Goal: Task Accomplishment & Management: Manage account settings

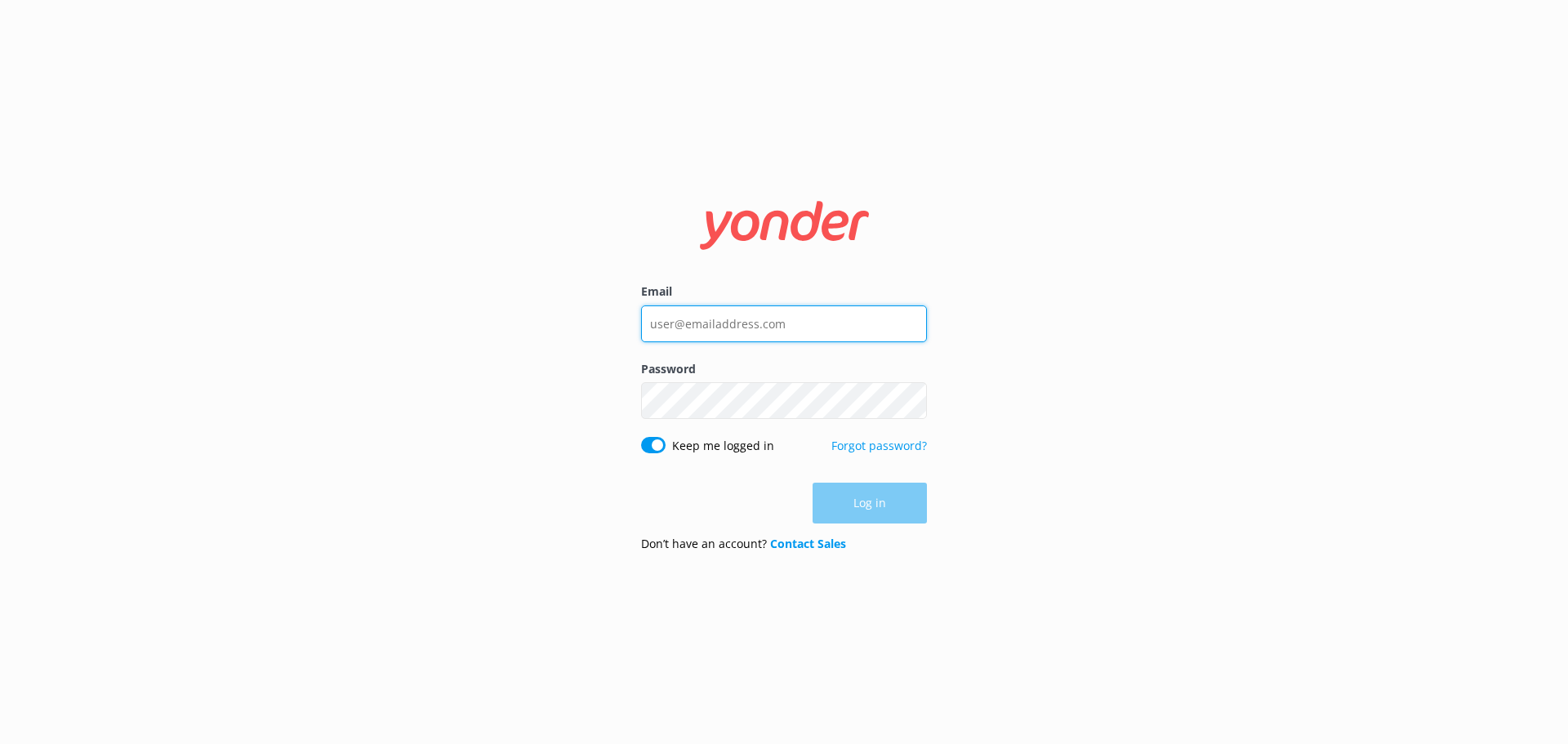
click at [678, 326] on input "Email" at bounding box center [784, 324] width 286 height 37
type input "[EMAIL_ADDRESS][DOMAIN_NAME]"
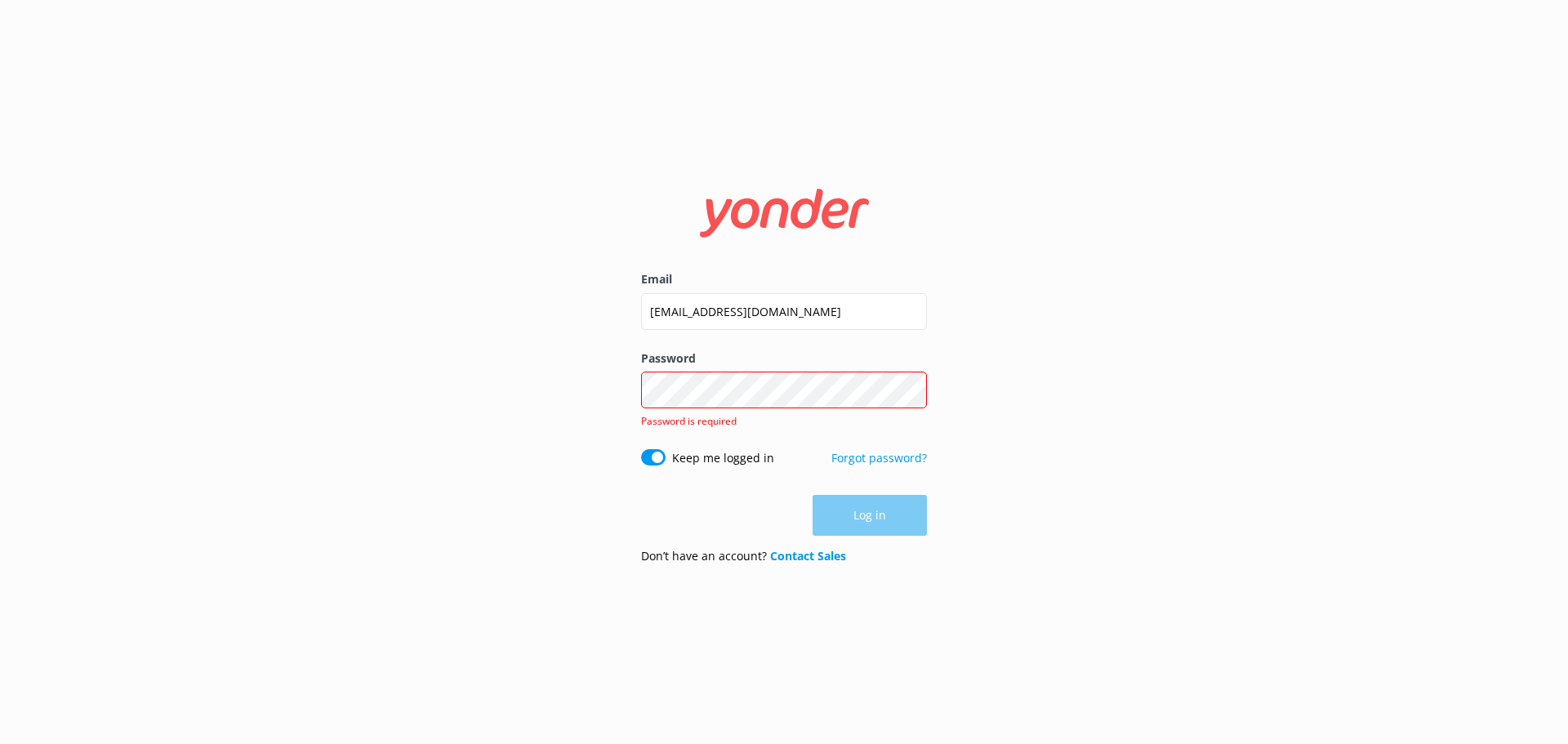
click at [734, 367] on label "Password" at bounding box center [784, 358] width 286 height 18
click at [1007, 337] on div "Email [EMAIL_ADDRESS][DOMAIN_NAME] Password Show password Password is required …" at bounding box center [784, 372] width 1568 height 744
